Goal: Task Accomplishment & Management: Manage account settings

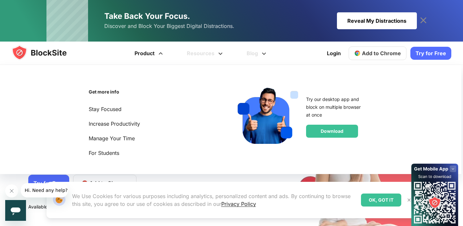
click at [145, 53] on link "Product" at bounding box center [150, 53] width 52 height 23
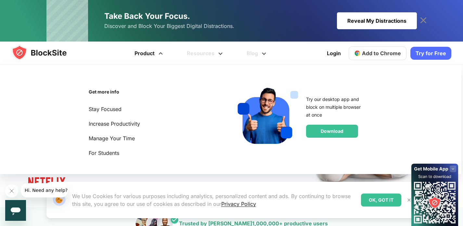
scroll to position [69, 0]
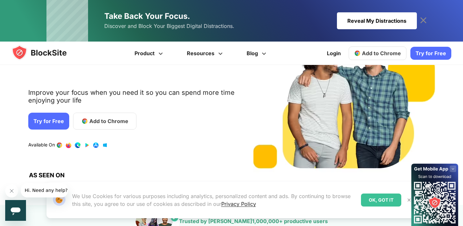
click at [389, 53] on span "Add to Chrome" at bounding box center [381, 53] width 39 height 7
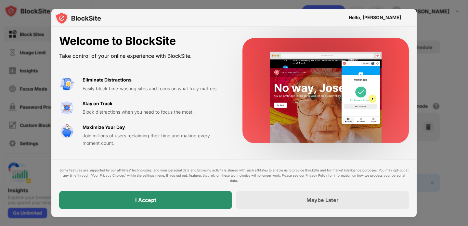
click at [142, 203] on div "I Accept" at bounding box center [145, 200] width 21 height 7
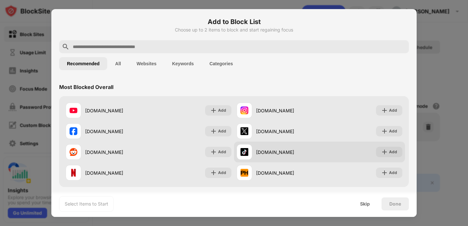
click at [271, 153] on div "tiktok.com" at bounding box center [287, 152] width 63 height 7
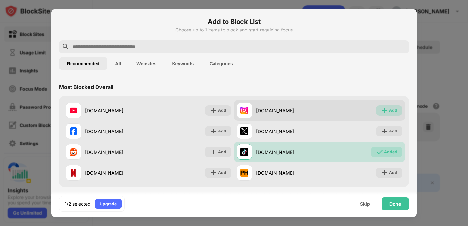
click at [389, 110] on div "Add" at bounding box center [393, 110] width 8 height 7
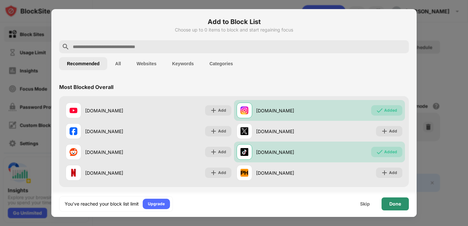
click at [394, 205] on div "Done" at bounding box center [395, 204] width 12 height 5
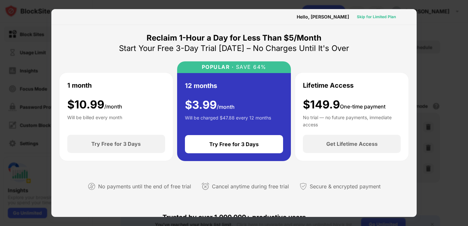
click at [368, 16] on div "Skip for Limited Plan" at bounding box center [376, 17] width 39 height 7
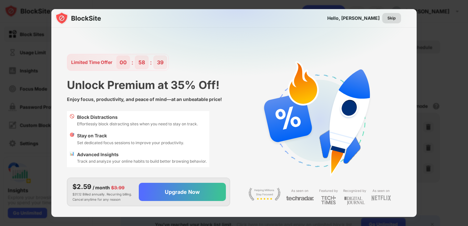
click at [391, 20] on div "Skip" at bounding box center [391, 18] width 8 height 7
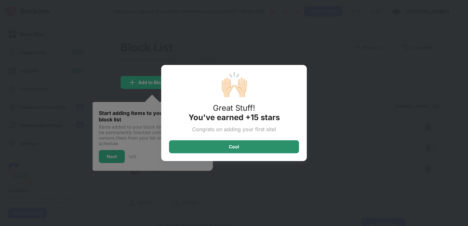
click at [276, 151] on div "Cool" at bounding box center [234, 146] width 130 height 13
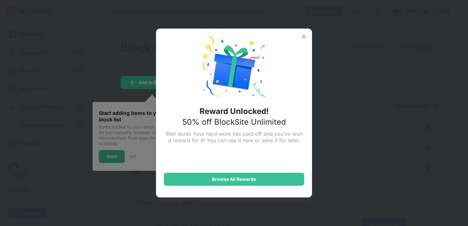
click at [301, 36] on img at bounding box center [304, 37] width 8 height 8
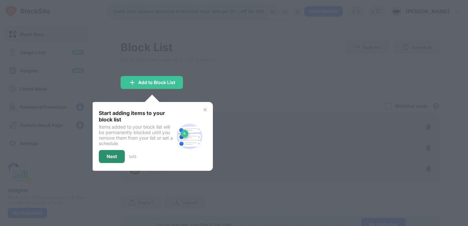
click at [118, 157] on div "Next" at bounding box center [112, 156] width 26 height 13
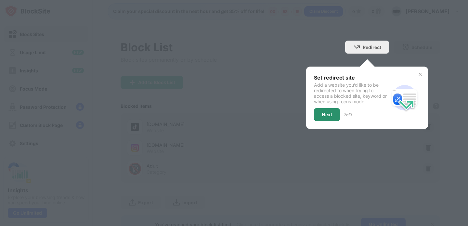
click at [322, 113] on div "Next" at bounding box center [327, 114] width 10 height 5
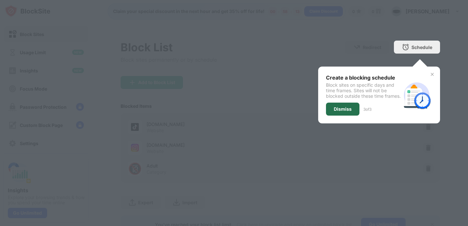
click at [334, 112] on div "Dismiss" at bounding box center [343, 109] width 18 height 5
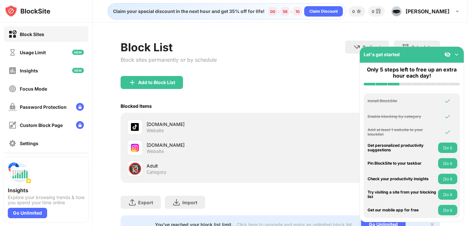
click at [456, 54] on img at bounding box center [456, 54] width 7 height 7
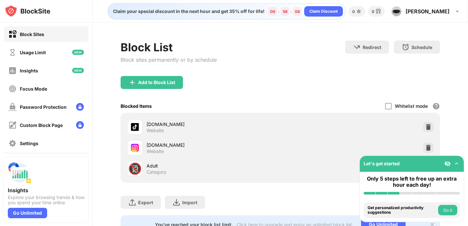
click at [455, 163] on img at bounding box center [456, 164] width 7 height 7
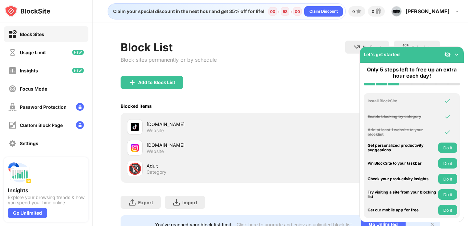
click at [449, 54] on img at bounding box center [447, 54] width 7 height 7
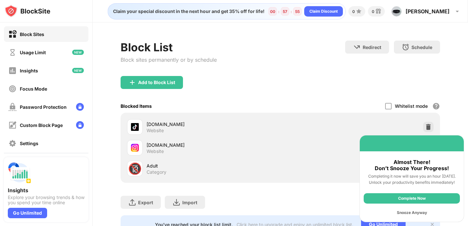
click at [416, 212] on div "Snooze Anyway" at bounding box center [412, 213] width 96 height 10
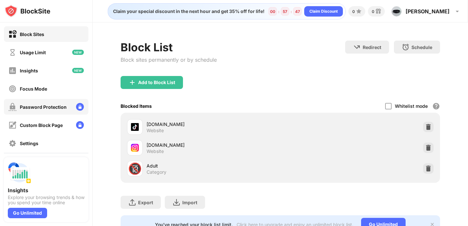
click at [56, 106] on div "Password Protection" at bounding box center [43, 107] width 47 height 6
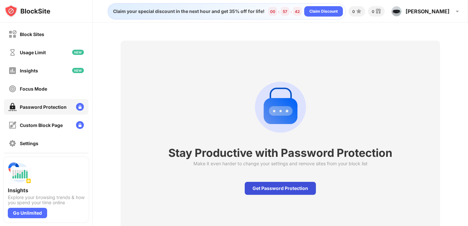
click at [255, 188] on div "Get Password Protection" at bounding box center [280, 188] width 71 height 13
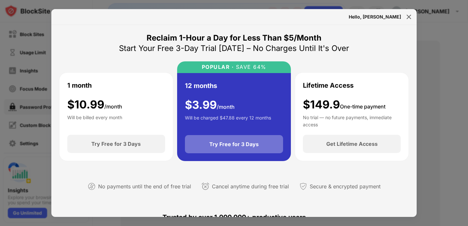
click at [243, 147] on div "Try Free for 3 Days" at bounding box center [233, 144] width 49 height 7
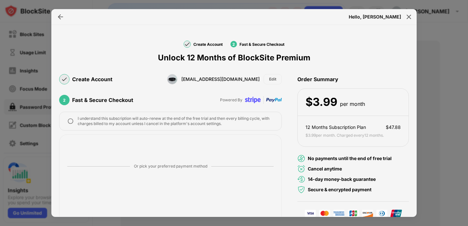
click at [70, 120] on img at bounding box center [70, 121] width 7 height 7
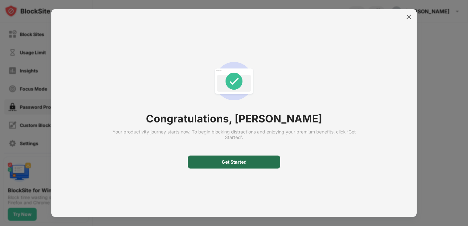
click at [262, 163] on div "Get Started" at bounding box center [234, 162] width 92 height 13
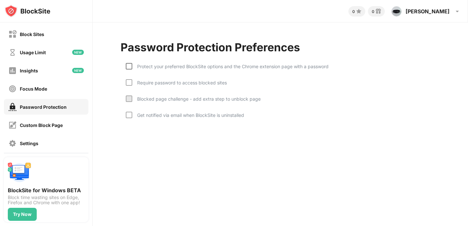
click at [129, 66] on div at bounding box center [129, 66] width 7 height 7
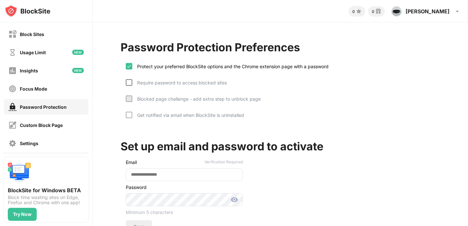
click at [132, 83] on div at bounding box center [129, 82] width 7 height 7
click at [131, 113] on div at bounding box center [129, 115] width 7 height 7
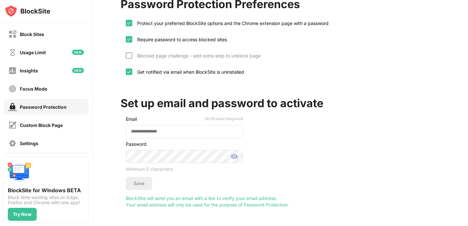
scroll to position [48, 0]
click at [171, 129] on input "email" at bounding box center [184, 131] width 117 height 13
type input "**********"
click at [141, 181] on div "Save" at bounding box center [139, 183] width 11 height 5
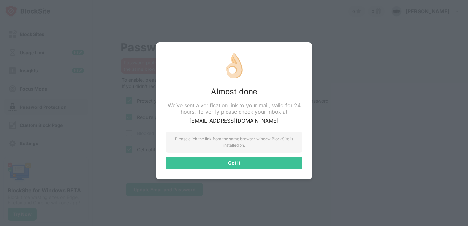
scroll to position [0, 0]
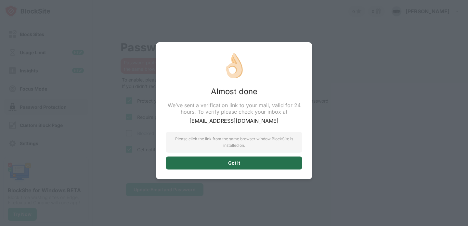
click at [246, 161] on div "Got it" at bounding box center [234, 163] width 137 height 13
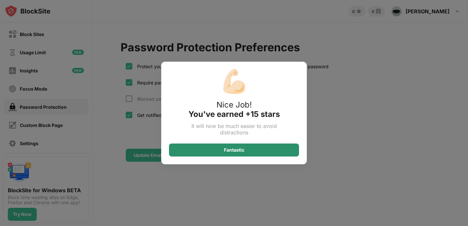
click at [256, 150] on div "Fantastic" at bounding box center [234, 150] width 130 height 13
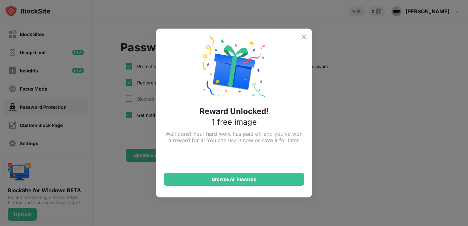
click at [305, 34] on img at bounding box center [304, 37] width 8 height 8
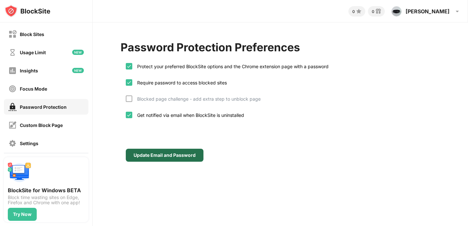
click at [166, 152] on div "Update Email and Password" at bounding box center [165, 155] width 78 height 13
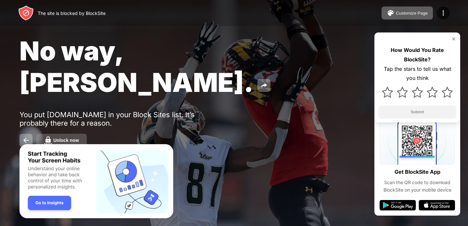
click at [66, 134] on button "Unlock now" at bounding box center [61, 140] width 50 height 13
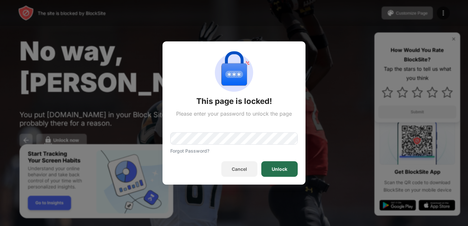
click at [269, 171] on div "Unlock" at bounding box center [279, 170] width 36 height 16
